Goal: Information Seeking & Learning: Learn about a topic

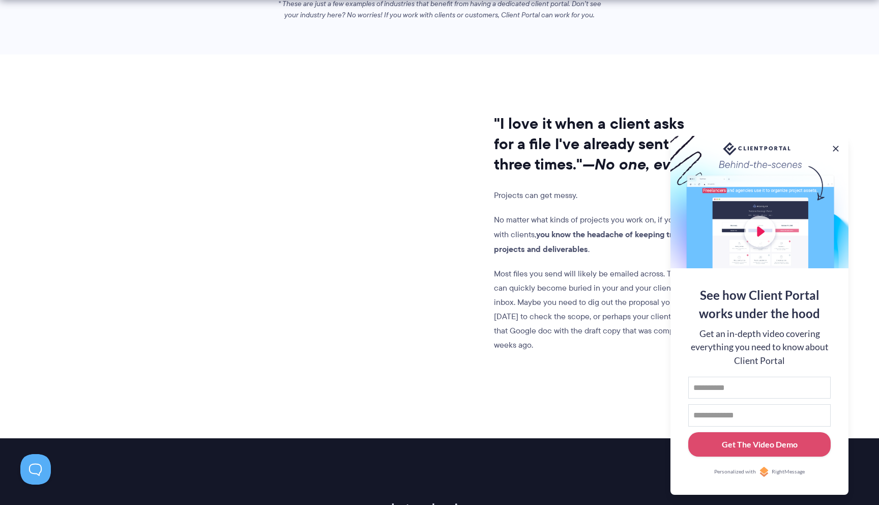
scroll to position [847, 0]
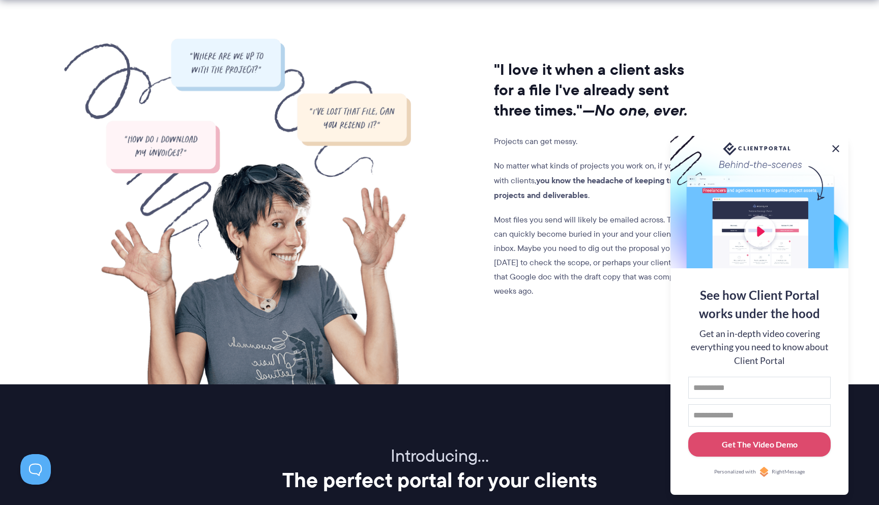
click at [836, 147] on button at bounding box center [836, 149] width 12 height 12
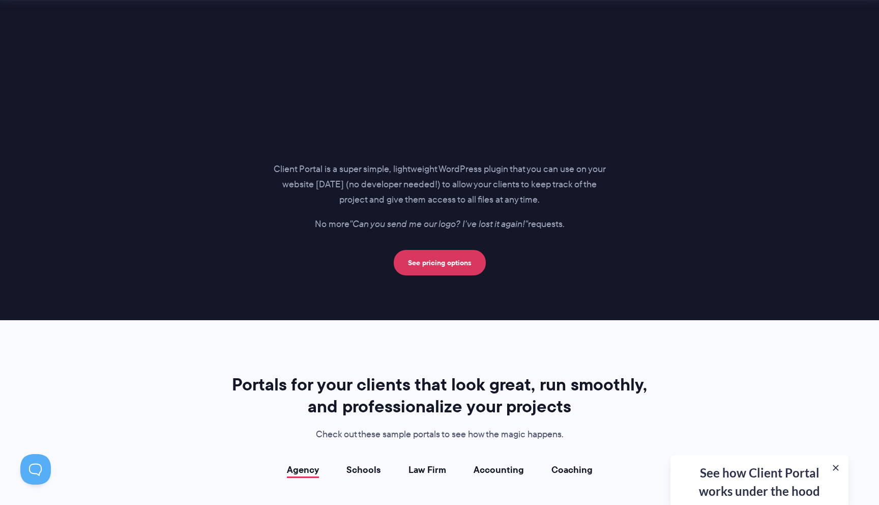
scroll to position [1478, 0]
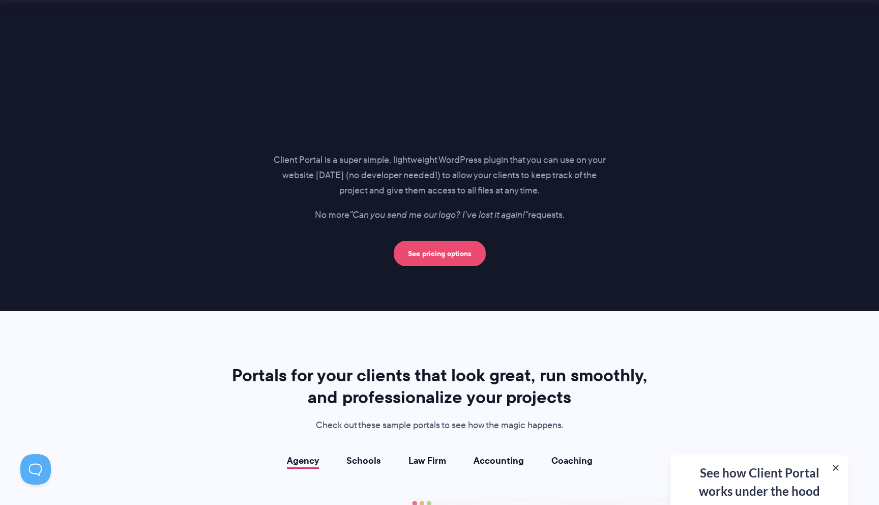
click at [466, 251] on link "See pricing options" at bounding box center [440, 253] width 92 height 25
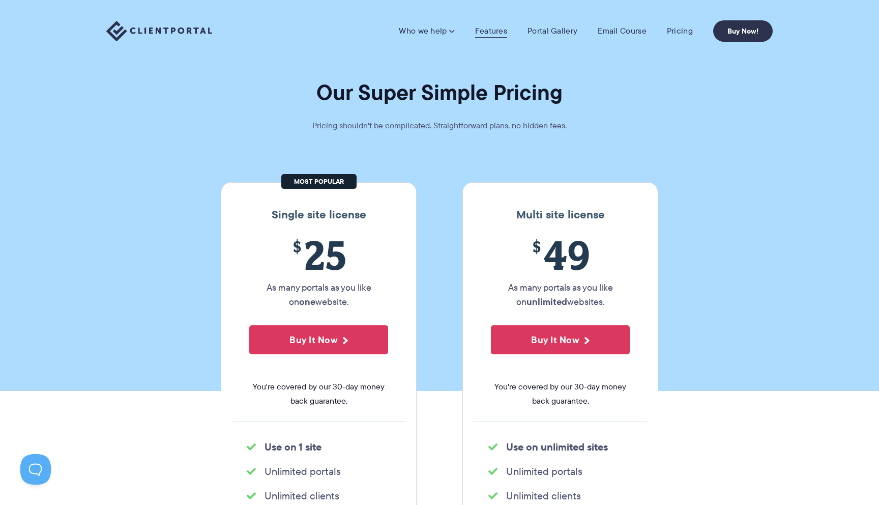
click at [496, 32] on link "Features" at bounding box center [491, 31] width 32 height 10
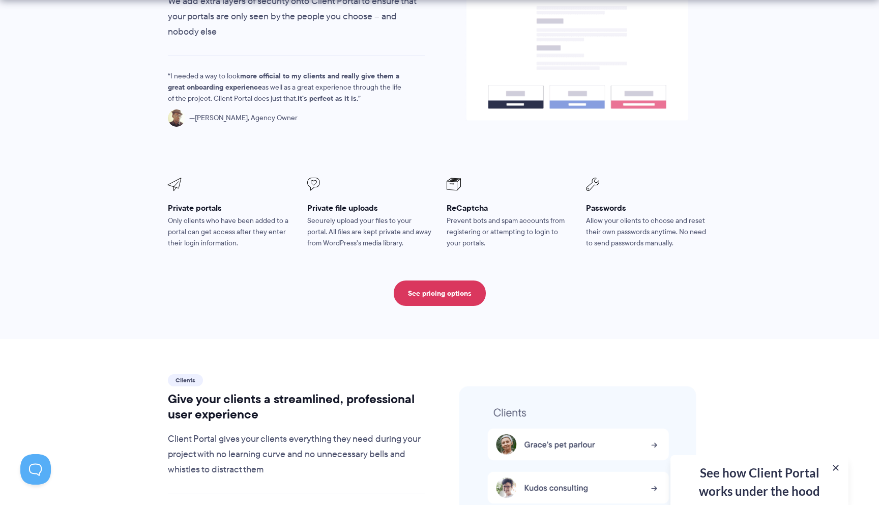
scroll to position [1839, 0]
